Goal: Find contact information: Find contact information

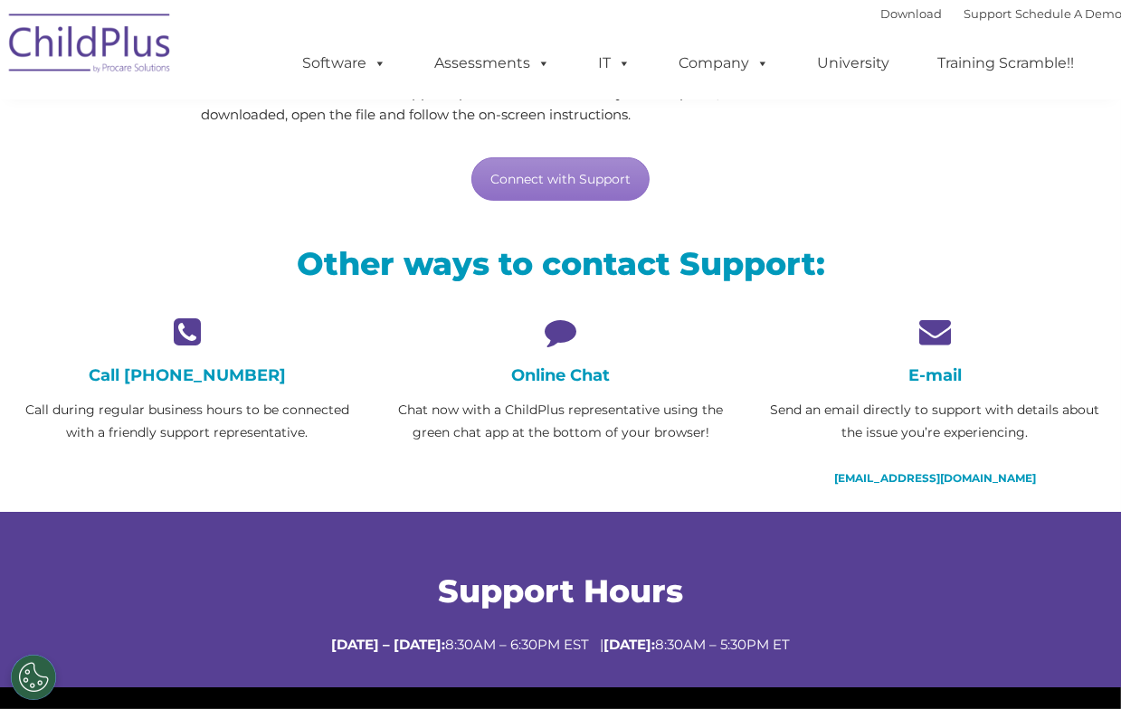
scroll to position [276, 0]
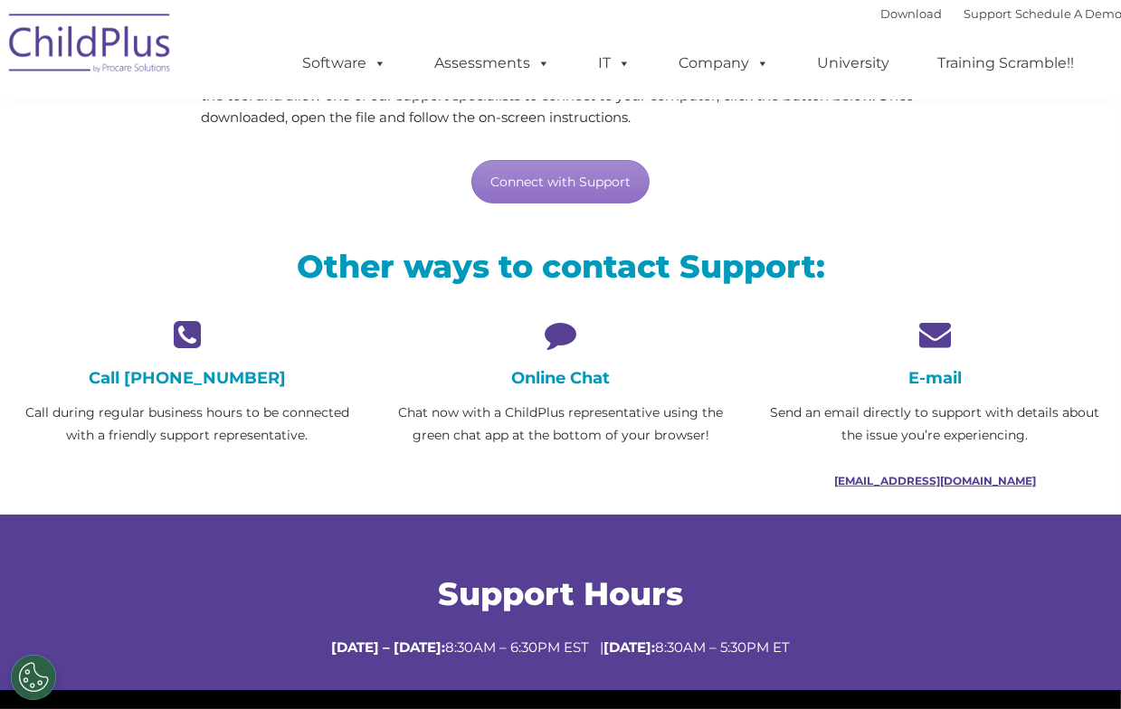
click at [901, 478] on link "[EMAIL_ADDRESS][DOMAIN_NAME]" at bounding box center [935, 481] width 202 height 14
click at [1075, 464] on div "E-mail Send an email directly to support with details about the issue you’re ex…" at bounding box center [935, 405] width 347 height 174
drag, startPoint x: 1030, startPoint y: 480, endPoint x: 853, endPoint y: 484, distance: 176.5
click at [854, 486] on p "[EMAIL_ADDRESS][DOMAIN_NAME]" at bounding box center [935, 481] width 347 height 23
copy link "[EMAIL_ADDRESS][DOMAIN_NAME]"
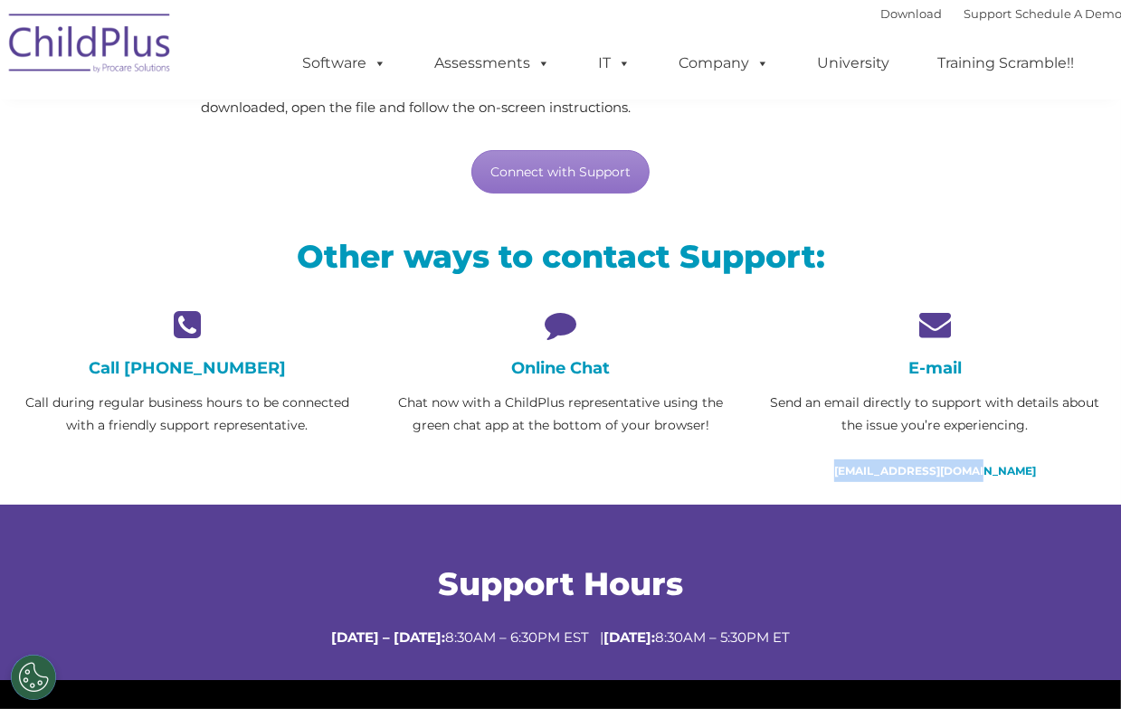
scroll to position [299, 0]
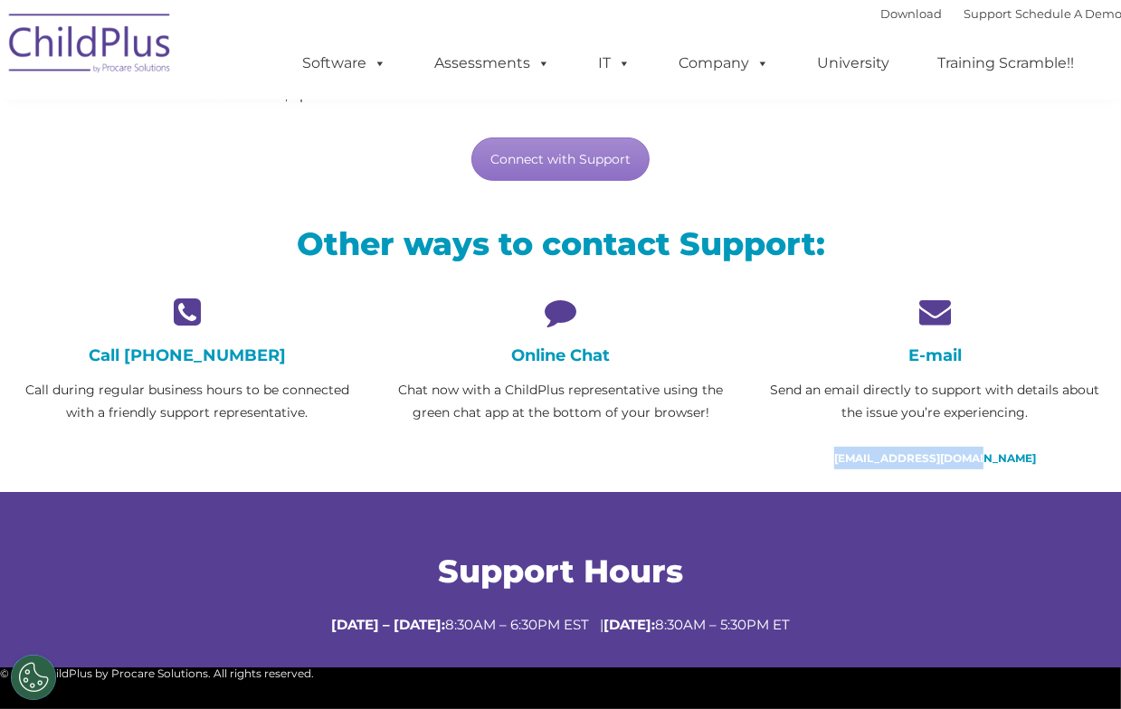
click at [1036, 447] on p "[EMAIL_ADDRESS][DOMAIN_NAME]" at bounding box center [935, 458] width 347 height 23
drag, startPoint x: 1018, startPoint y: 457, endPoint x: 850, endPoint y: 473, distance: 168.2
click at [850, 473] on div "E-mail Send an email directly to support with details about the issue you’re ex…" at bounding box center [935, 394] width 374 height 196
copy link "[EMAIL_ADDRESS][DOMAIN_NAME]"
